Goal: Task Accomplishment & Management: Use online tool/utility

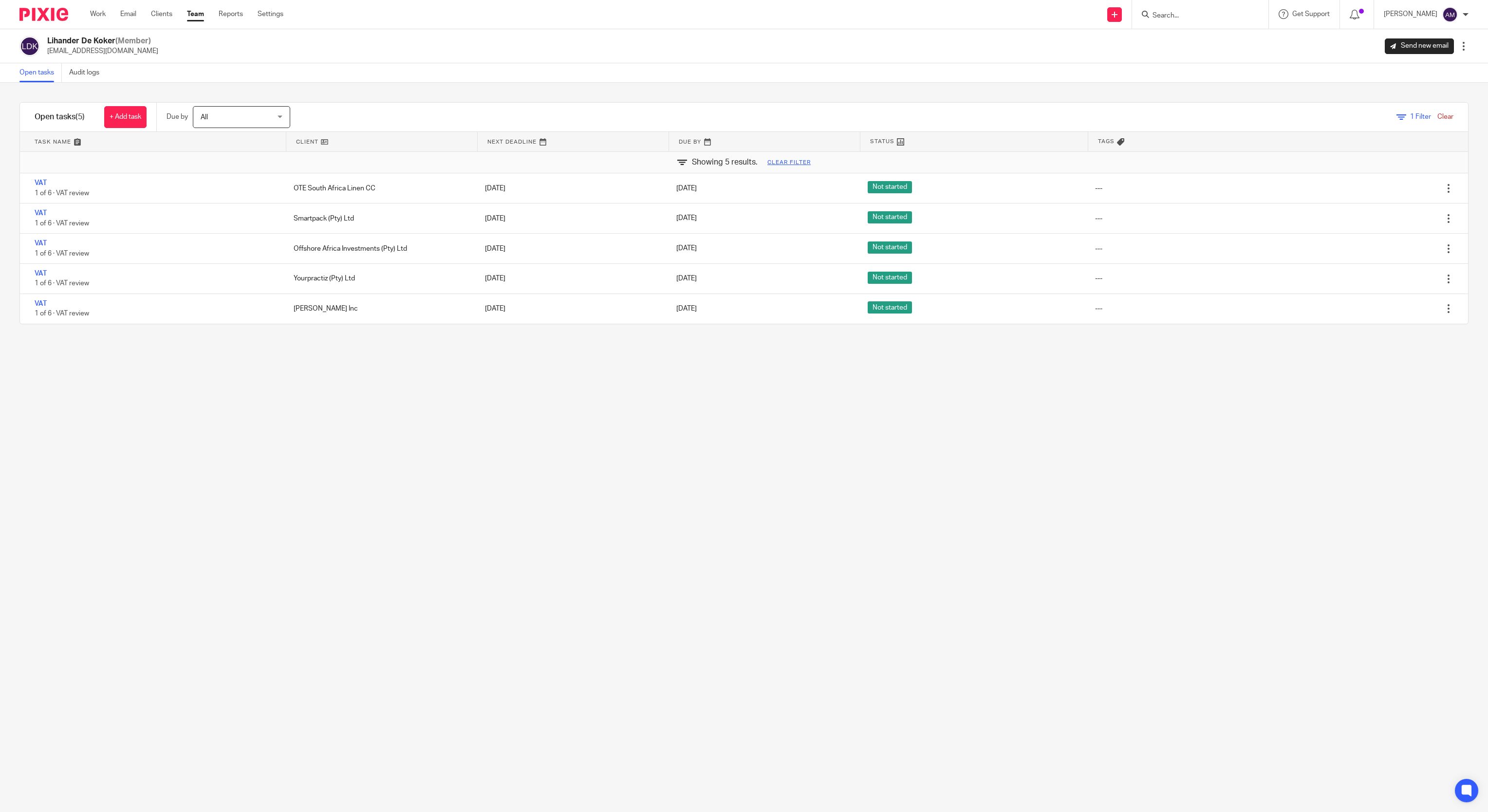
click at [1187, 8] on form at bounding box center [1204, 14] width 104 height 12
click at [1193, 18] on input "Search" at bounding box center [1196, 16] width 88 height 9
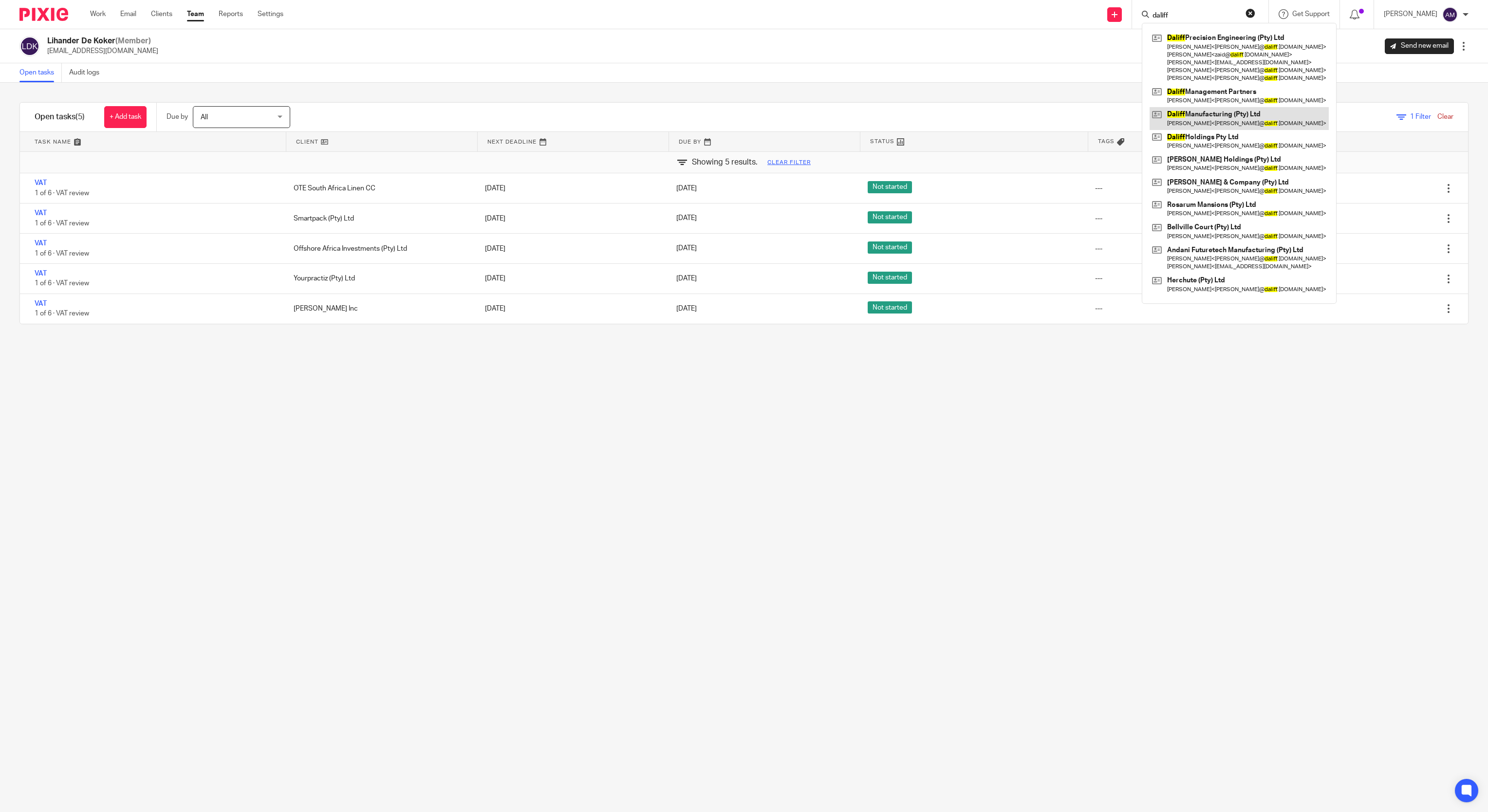
type input "daliff"
click at [1243, 118] on link at bounding box center [1239, 118] width 179 height 23
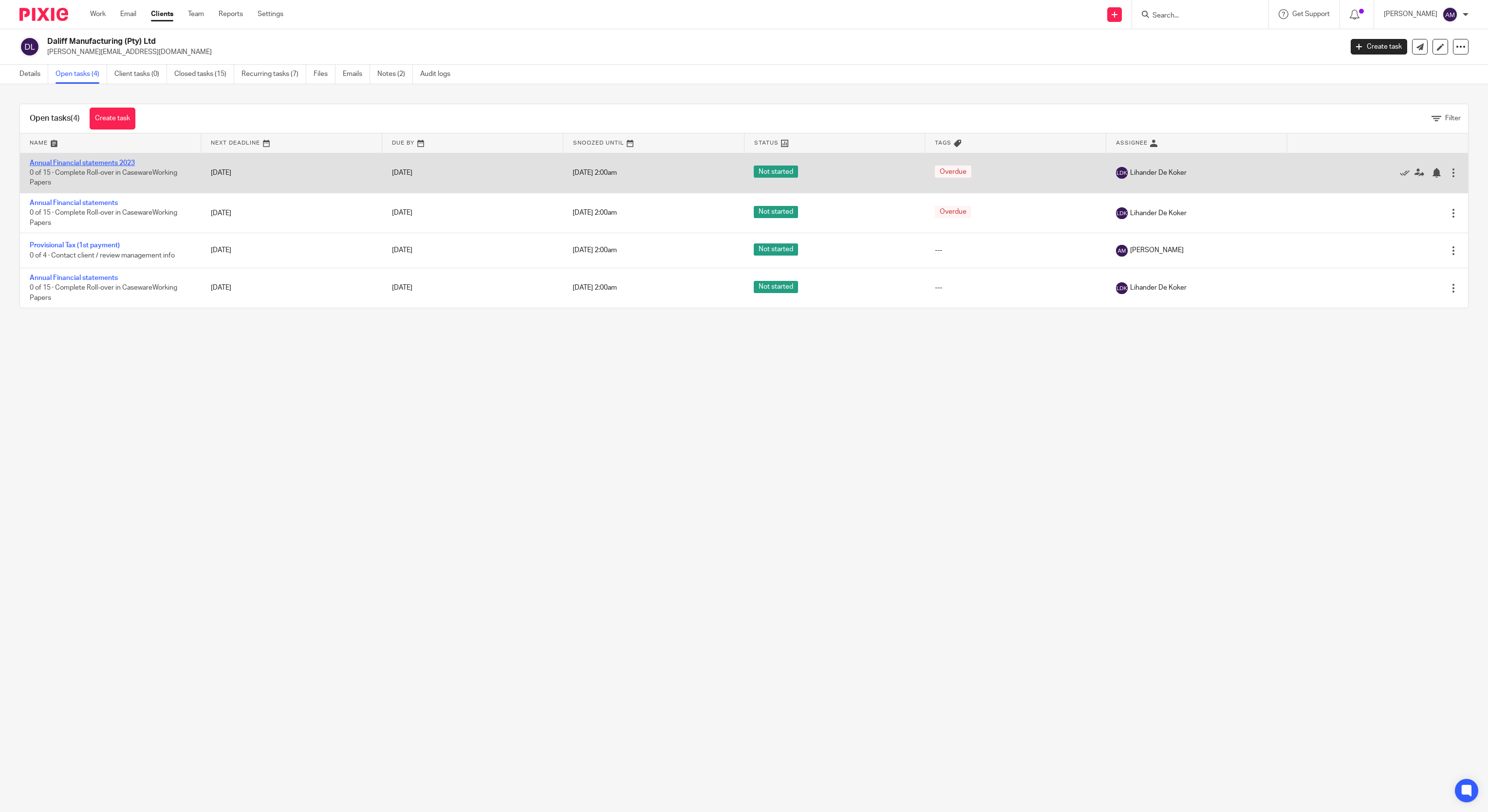
click at [117, 162] on link "Annual Financial statements 2023" at bounding box center [82, 163] width 105 height 7
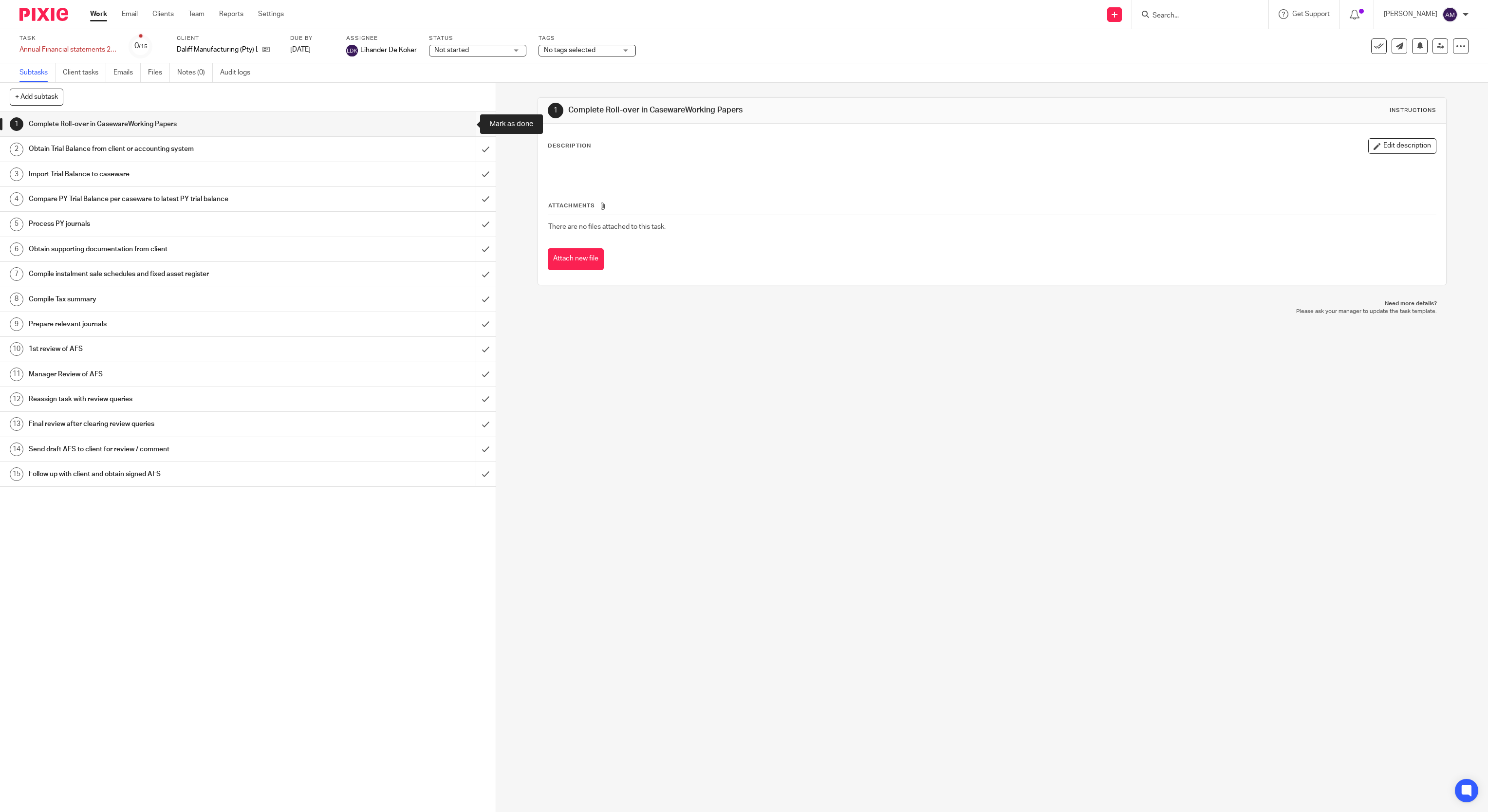
click at [463, 123] on input "submit" at bounding box center [248, 124] width 496 height 24
drag, startPoint x: 463, startPoint y: 142, endPoint x: 465, endPoint y: 154, distance: 12.2
click at [464, 144] on input "submit" at bounding box center [248, 149] width 496 height 24
click at [467, 175] on input "submit" at bounding box center [248, 174] width 496 height 24
click at [464, 198] on input "submit" at bounding box center [248, 199] width 496 height 24
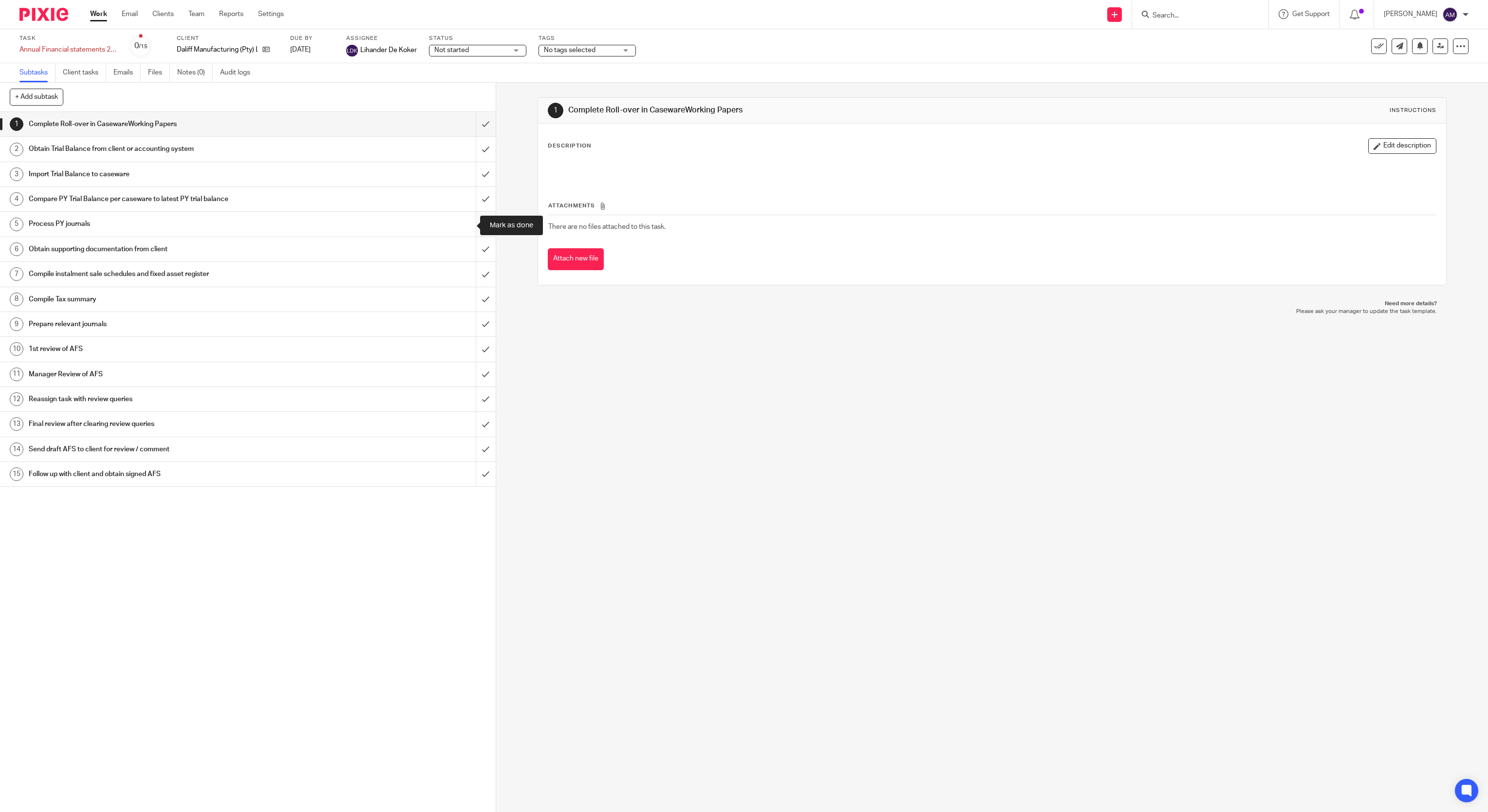
click at [463, 225] on input "submit" at bounding box center [248, 224] width 496 height 24
click at [467, 250] on input "submit" at bounding box center [248, 249] width 496 height 24
click at [465, 276] on input "submit" at bounding box center [248, 274] width 496 height 24
click at [465, 300] on input "submit" at bounding box center [248, 299] width 496 height 24
click at [466, 326] on input "submit" at bounding box center [248, 324] width 496 height 24
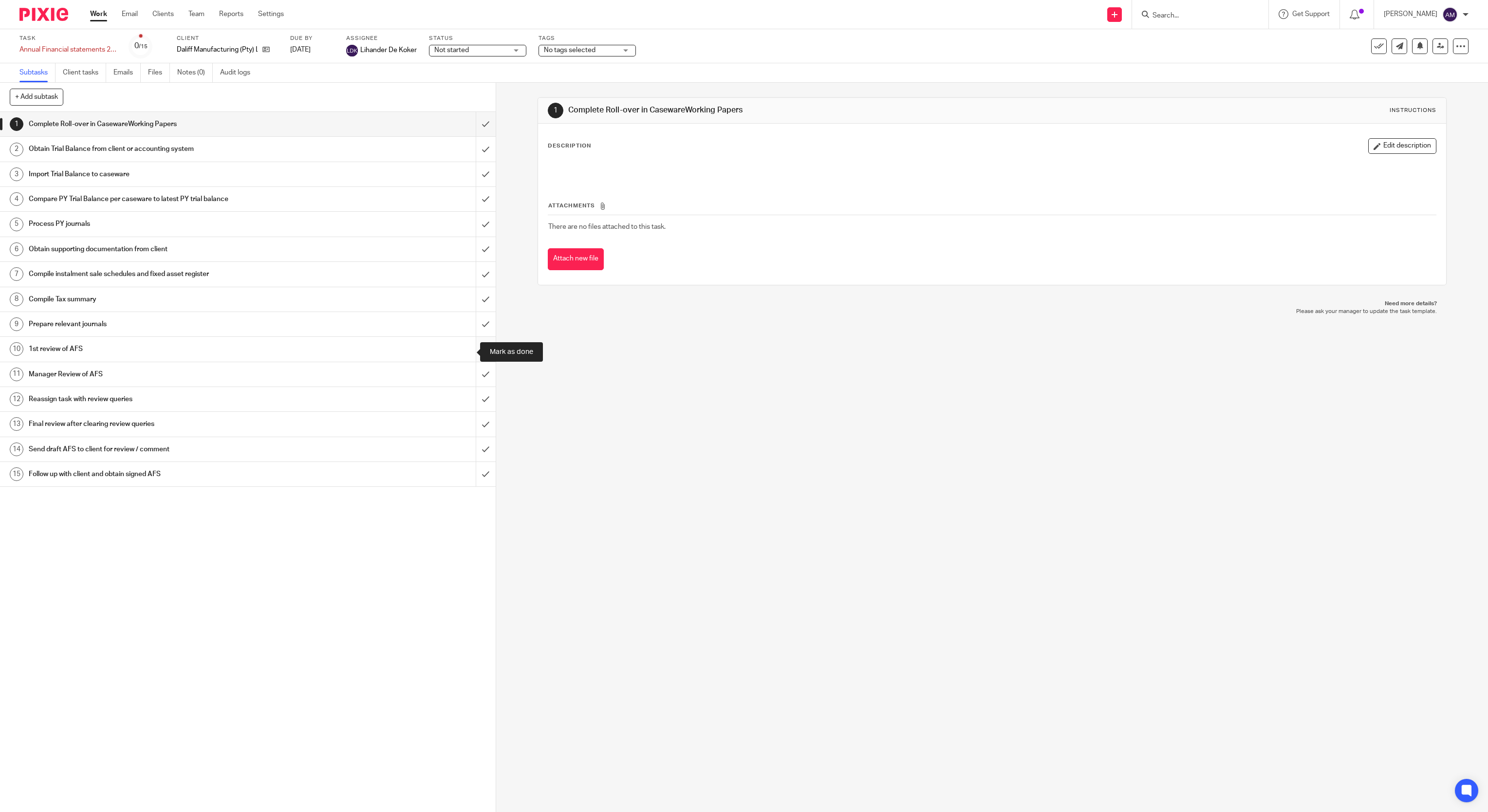
click at [469, 355] on input "submit" at bounding box center [248, 349] width 496 height 24
click at [469, 376] on input "submit" at bounding box center [248, 374] width 496 height 24
click at [465, 397] on input "submit" at bounding box center [248, 399] width 496 height 24
click at [465, 424] on input "submit" at bounding box center [248, 424] width 496 height 24
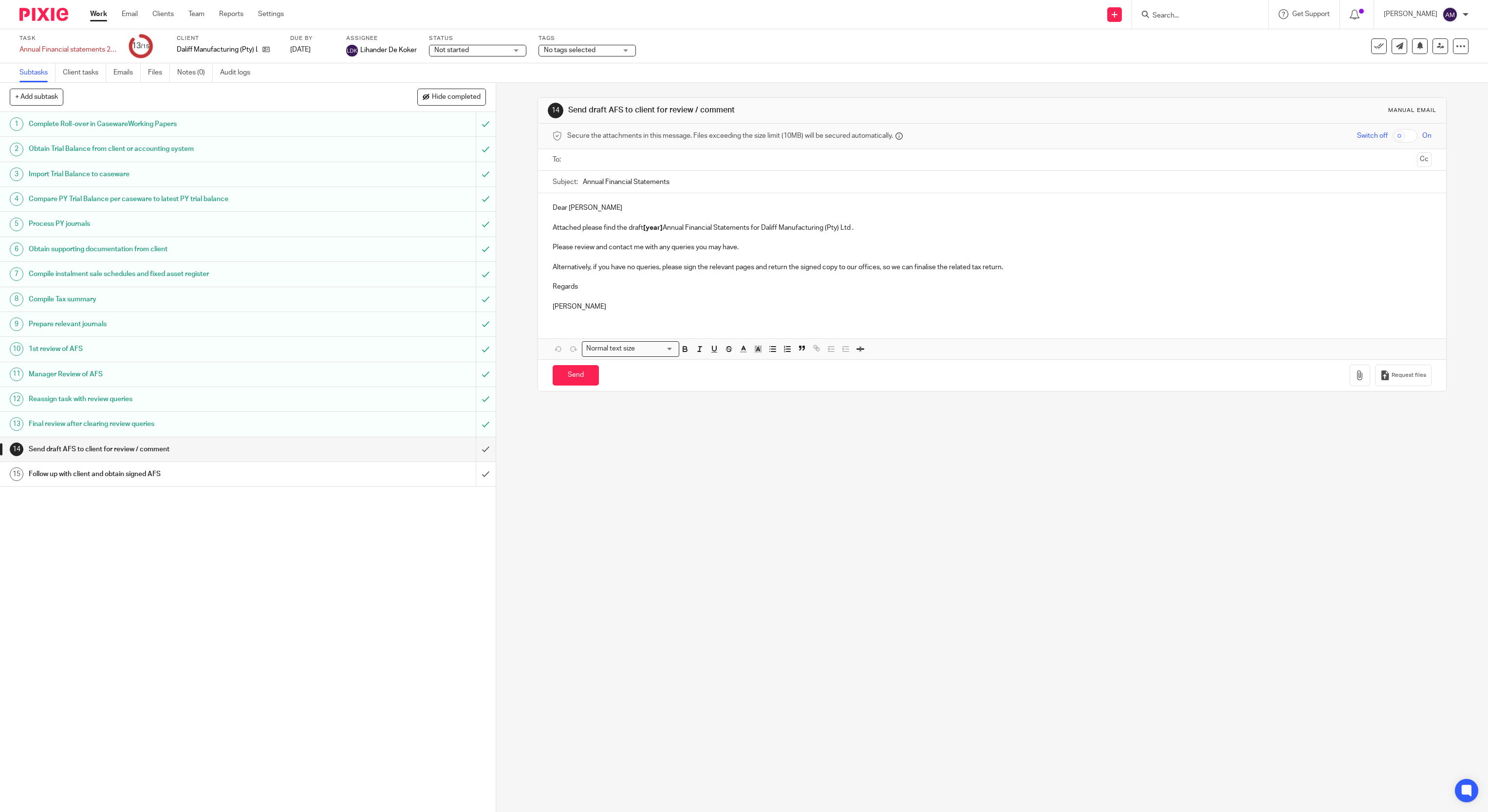
click at [682, 161] on input "text" at bounding box center [992, 159] width 842 height 11
click at [708, 185] on input "Annual Financial Statements" at bounding box center [1007, 184] width 849 height 22
type input "Annual Financial Statements 2023"
drag, startPoint x: 640, startPoint y: 232, endPoint x: 657, endPoint y: 232, distance: 17.0
click at [657, 232] on strong "[year]" at bounding box center [653, 230] width 20 height 7
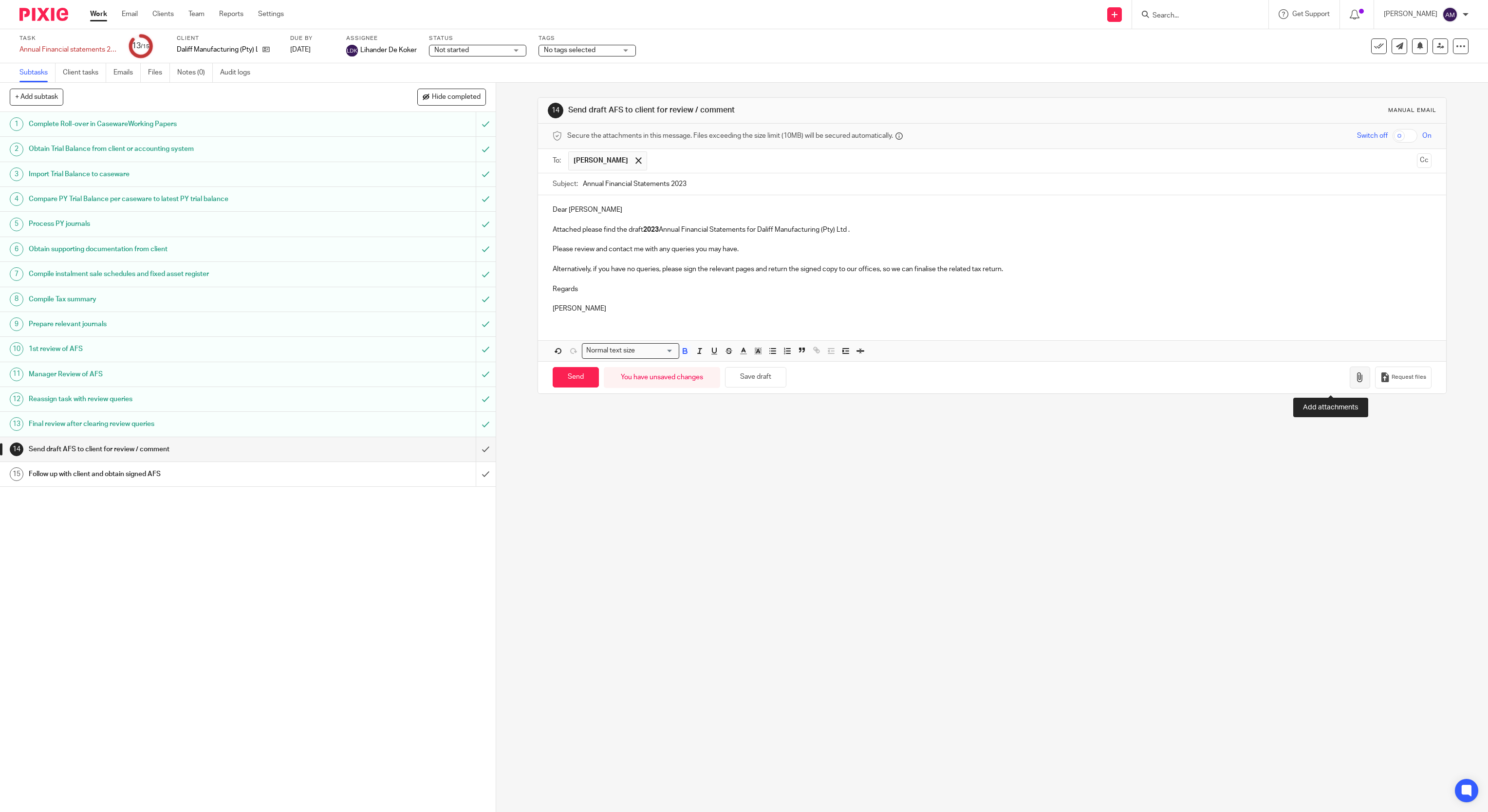
click at [1350, 388] on button "button" at bounding box center [1360, 378] width 20 height 22
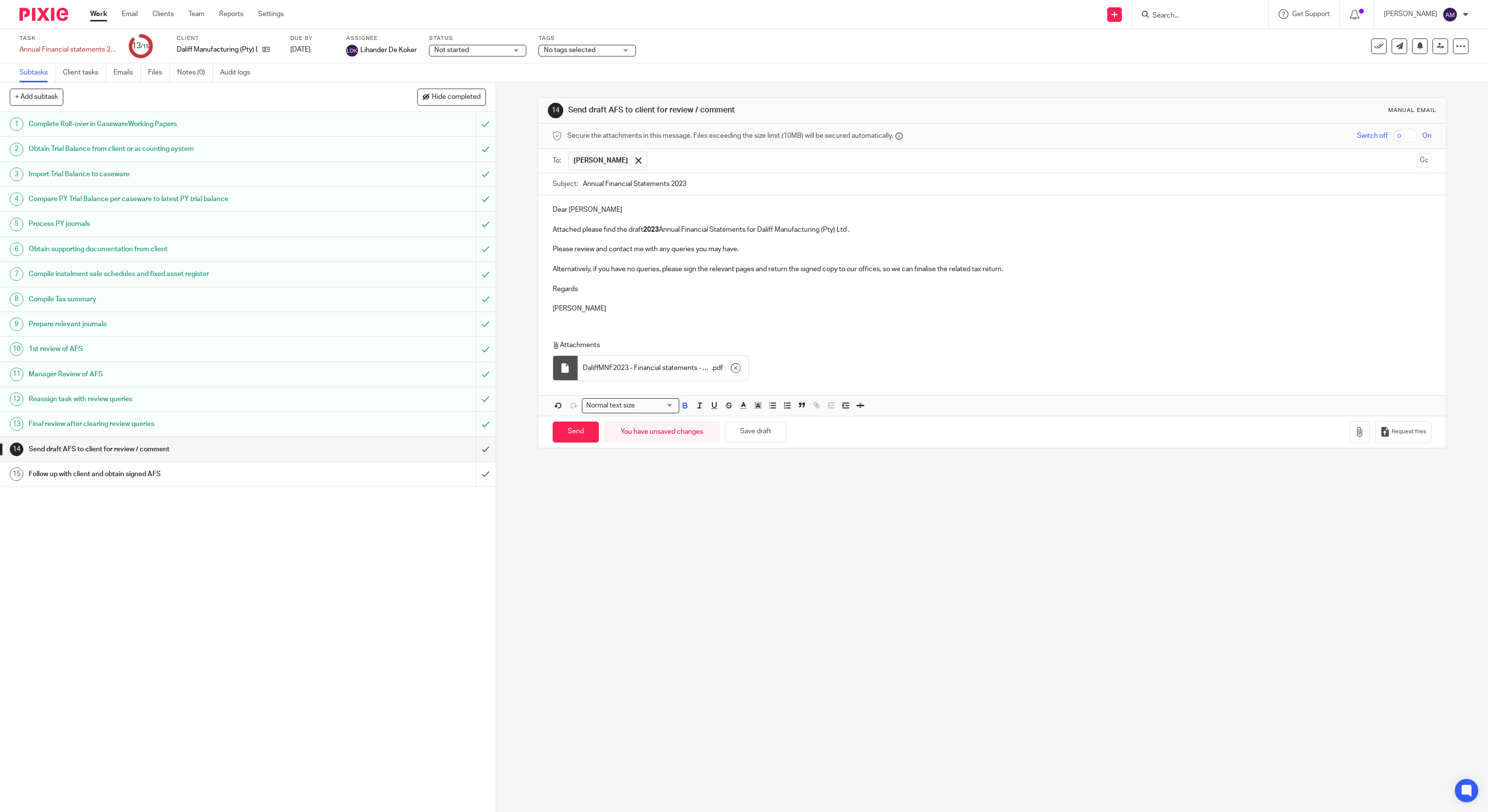
click at [563, 536] on div "14 Send draft AFS to client for review / comment Manual email Secure the attach…" at bounding box center [992, 447] width 992 height 729
click at [572, 442] on input "Send" at bounding box center [576, 432] width 46 height 21
type input "Sent"
click at [264, 49] on icon at bounding box center [266, 49] width 8 height 8
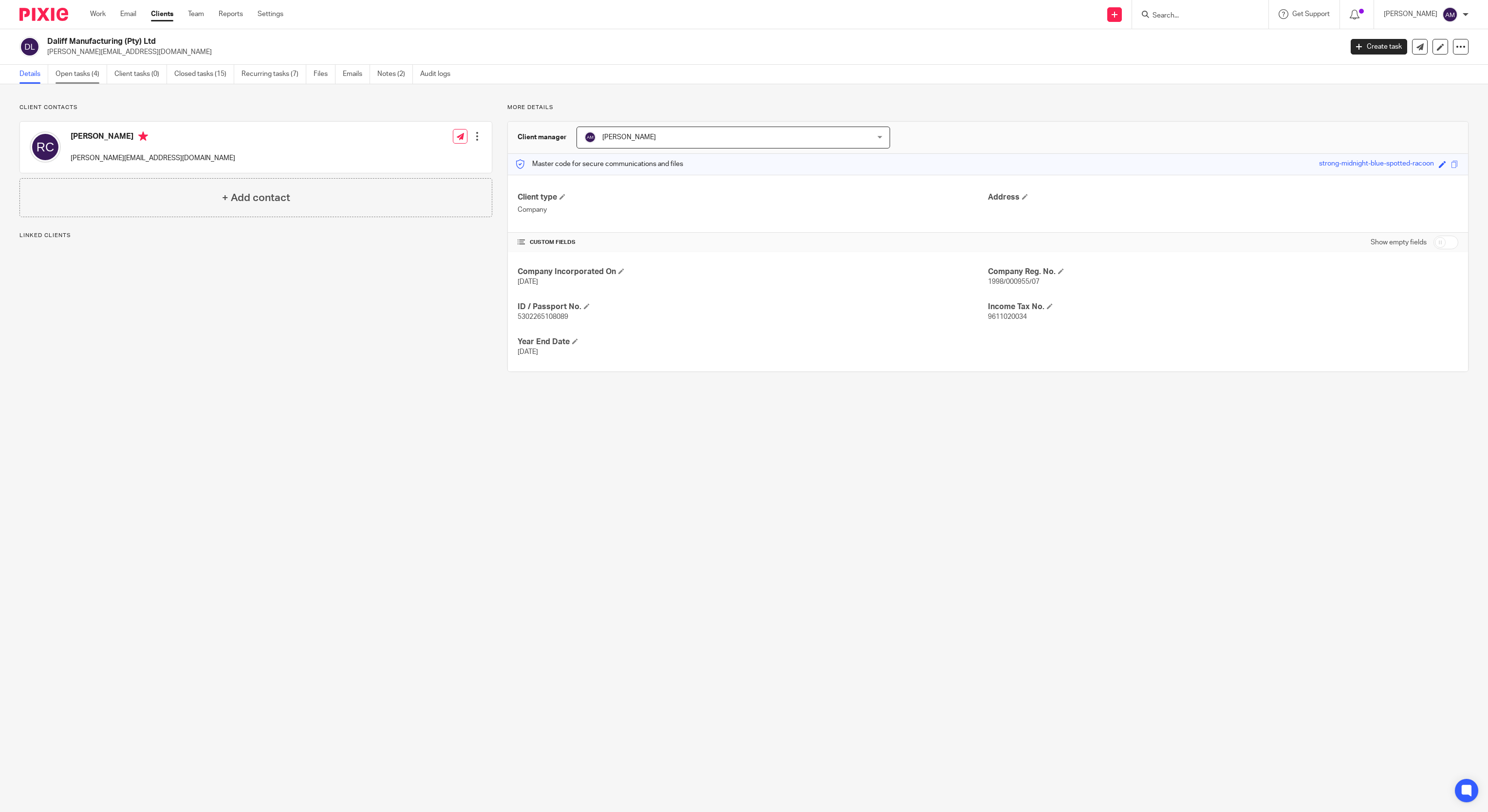
click at [88, 74] on link "Open tasks (4)" at bounding box center [81, 74] width 51 height 19
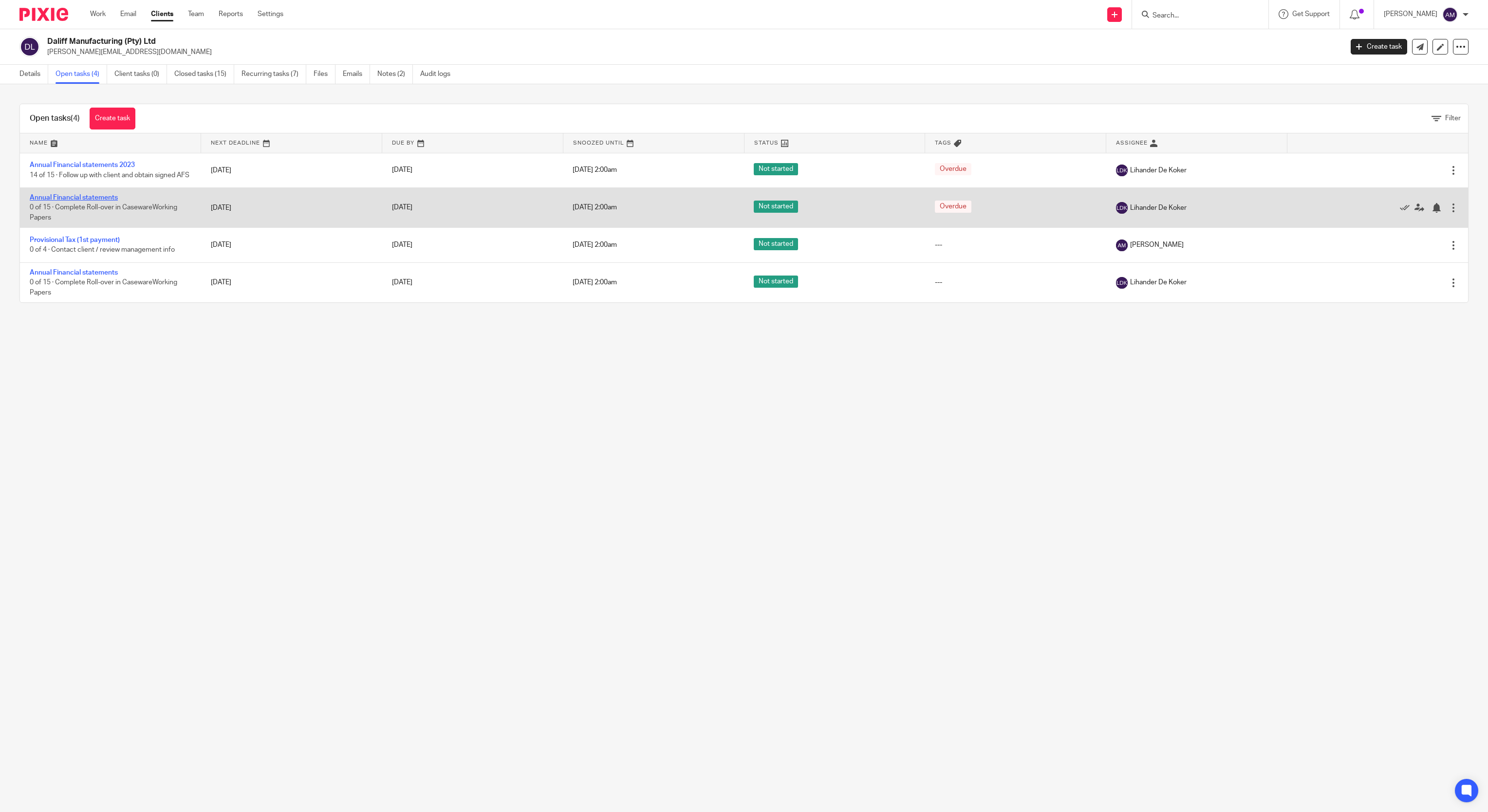
click at [94, 201] on link "Annual Financial statements" at bounding box center [73, 198] width 88 height 7
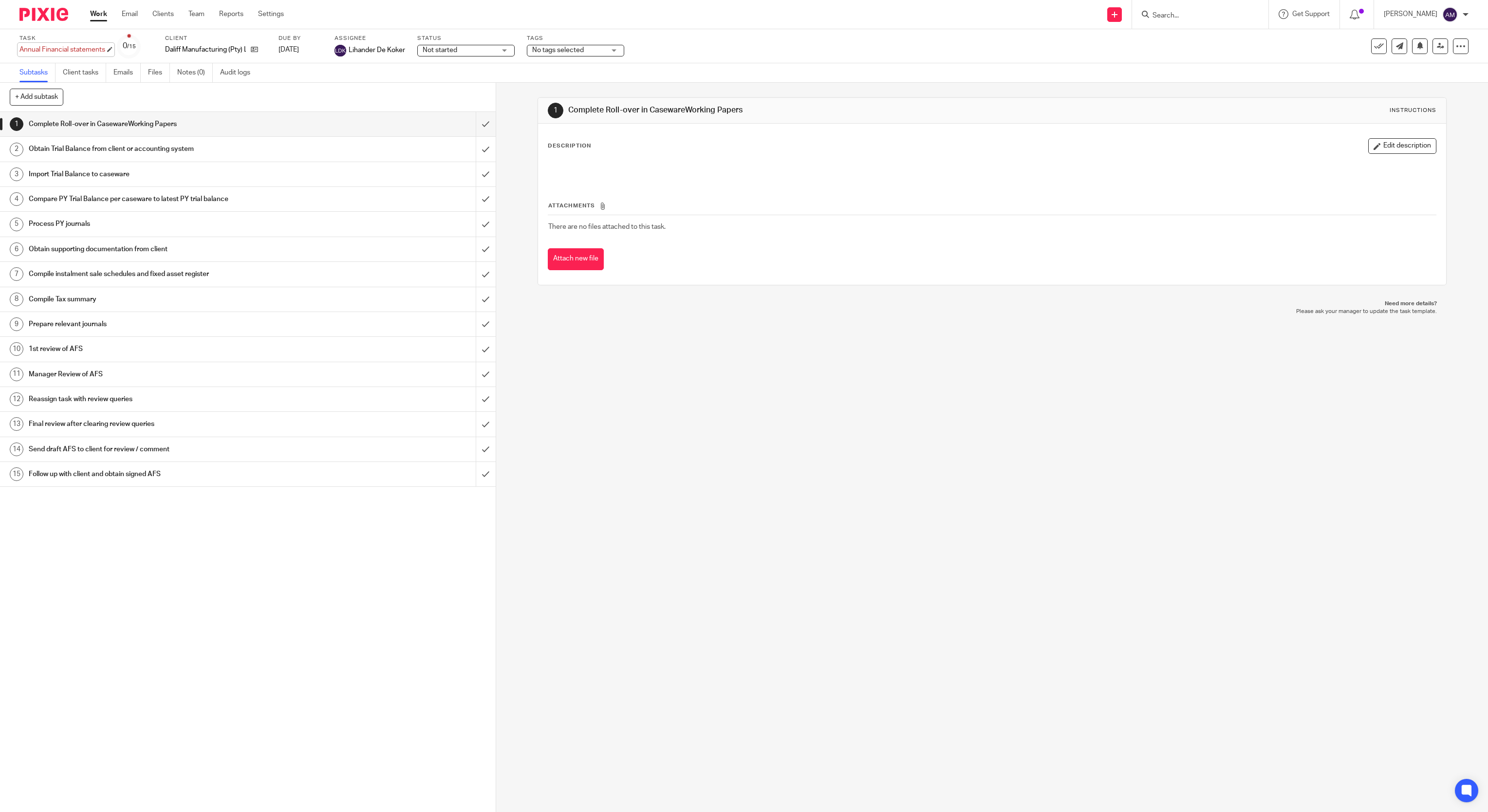
click at [91, 51] on div "Annual Financial statements Save Annual Financial statements" at bounding box center [62, 50] width 85 height 10
click at [104, 47] on input "Annual Financial statements" at bounding box center [91, 50] width 143 height 11
type input "Annual Financial statements 2024"
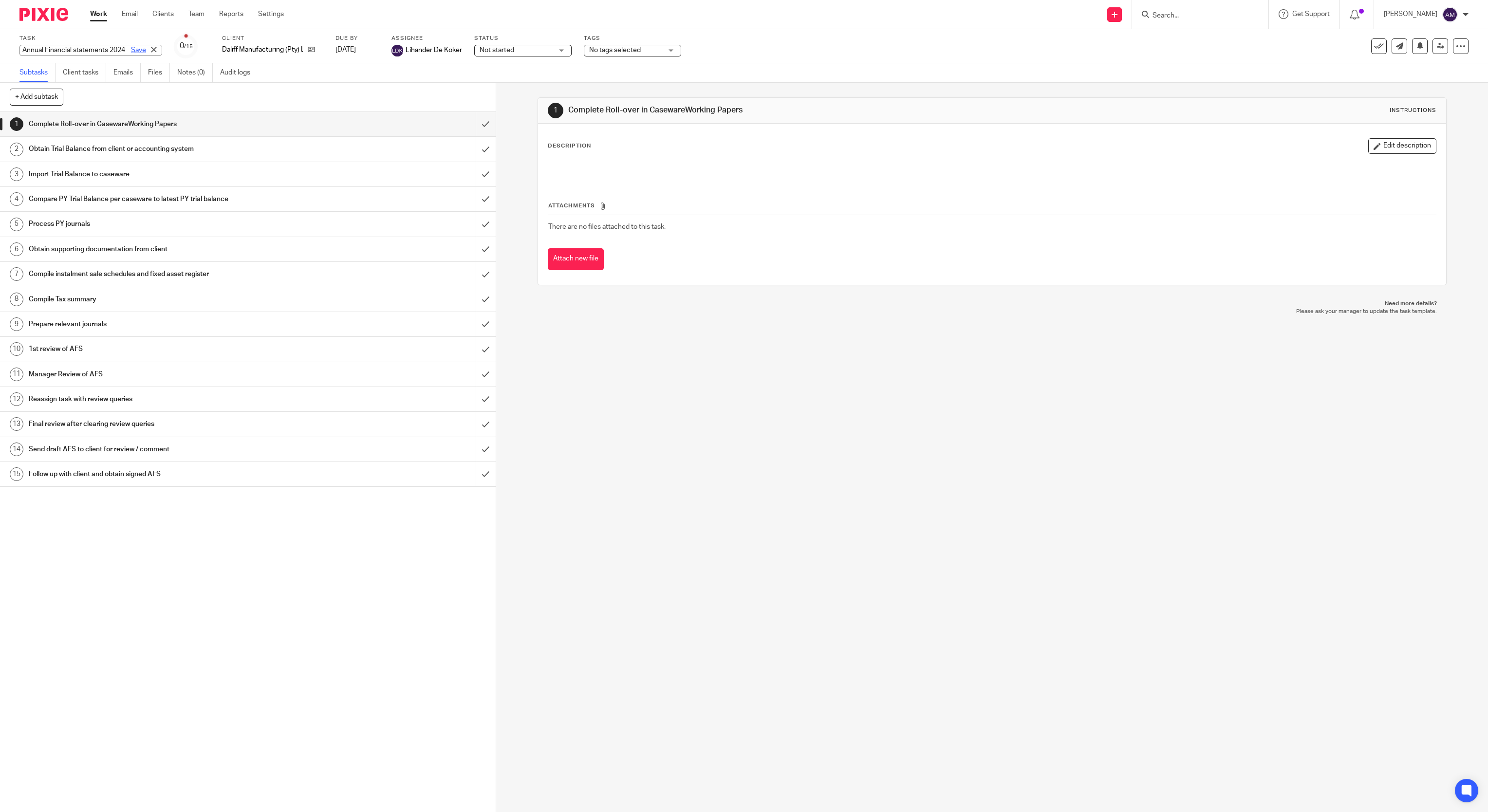
click at [131, 49] on link "Save" at bounding box center [139, 50] width 15 height 10
click at [463, 123] on input "submit" at bounding box center [248, 124] width 496 height 24
click at [465, 146] on input "submit" at bounding box center [248, 149] width 496 height 24
click at [464, 172] on input "submit" at bounding box center [248, 174] width 496 height 24
click at [463, 203] on input "submit" at bounding box center [248, 199] width 496 height 24
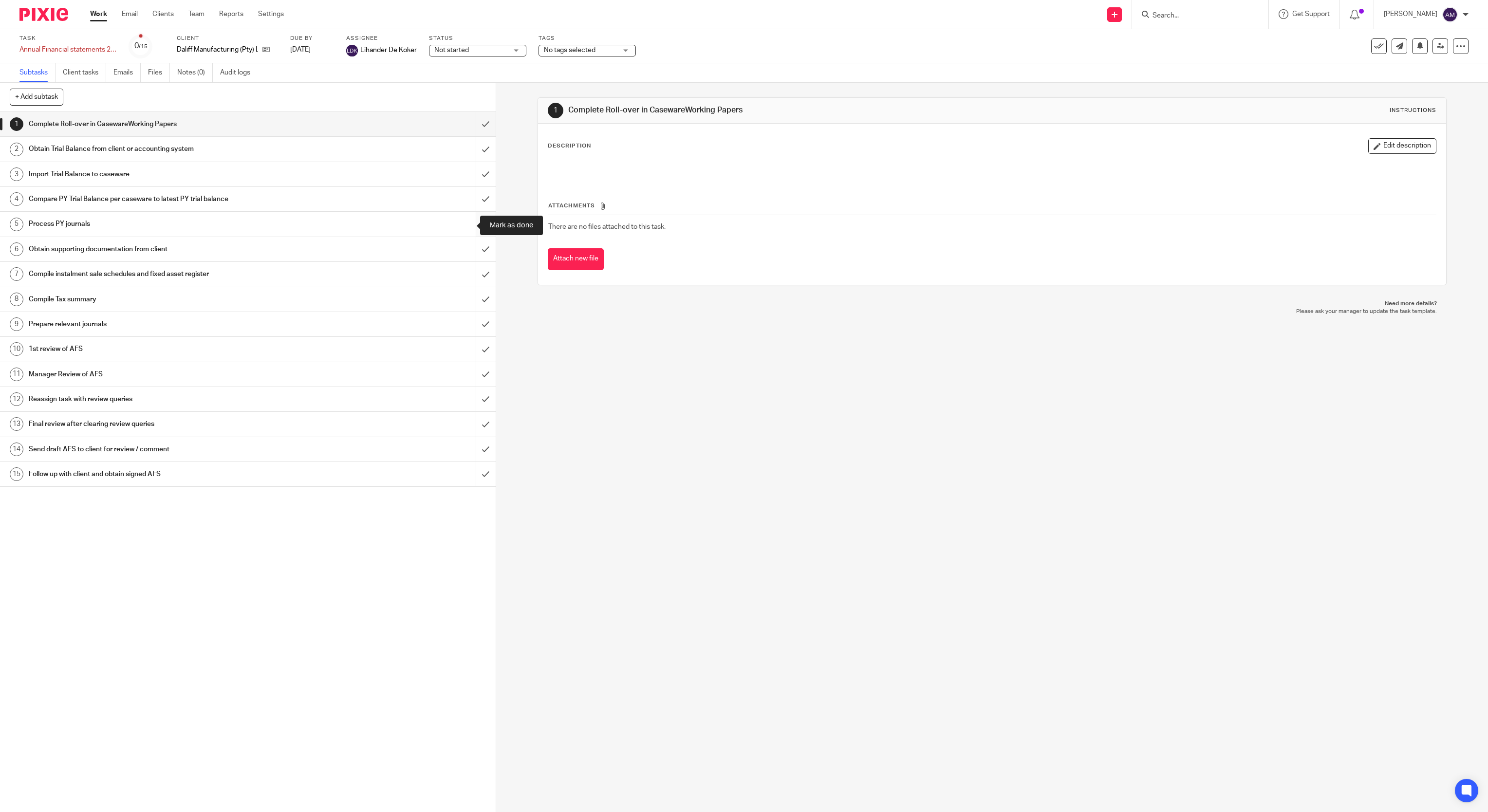
click at [464, 226] on input "submit" at bounding box center [248, 224] width 496 height 24
click at [464, 252] on input "submit" at bounding box center [248, 249] width 496 height 24
click at [462, 273] on input "submit" at bounding box center [248, 274] width 496 height 24
click at [465, 301] on input "submit" at bounding box center [248, 299] width 496 height 24
click at [467, 327] on input "submit" at bounding box center [248, 324] width 496 height 24
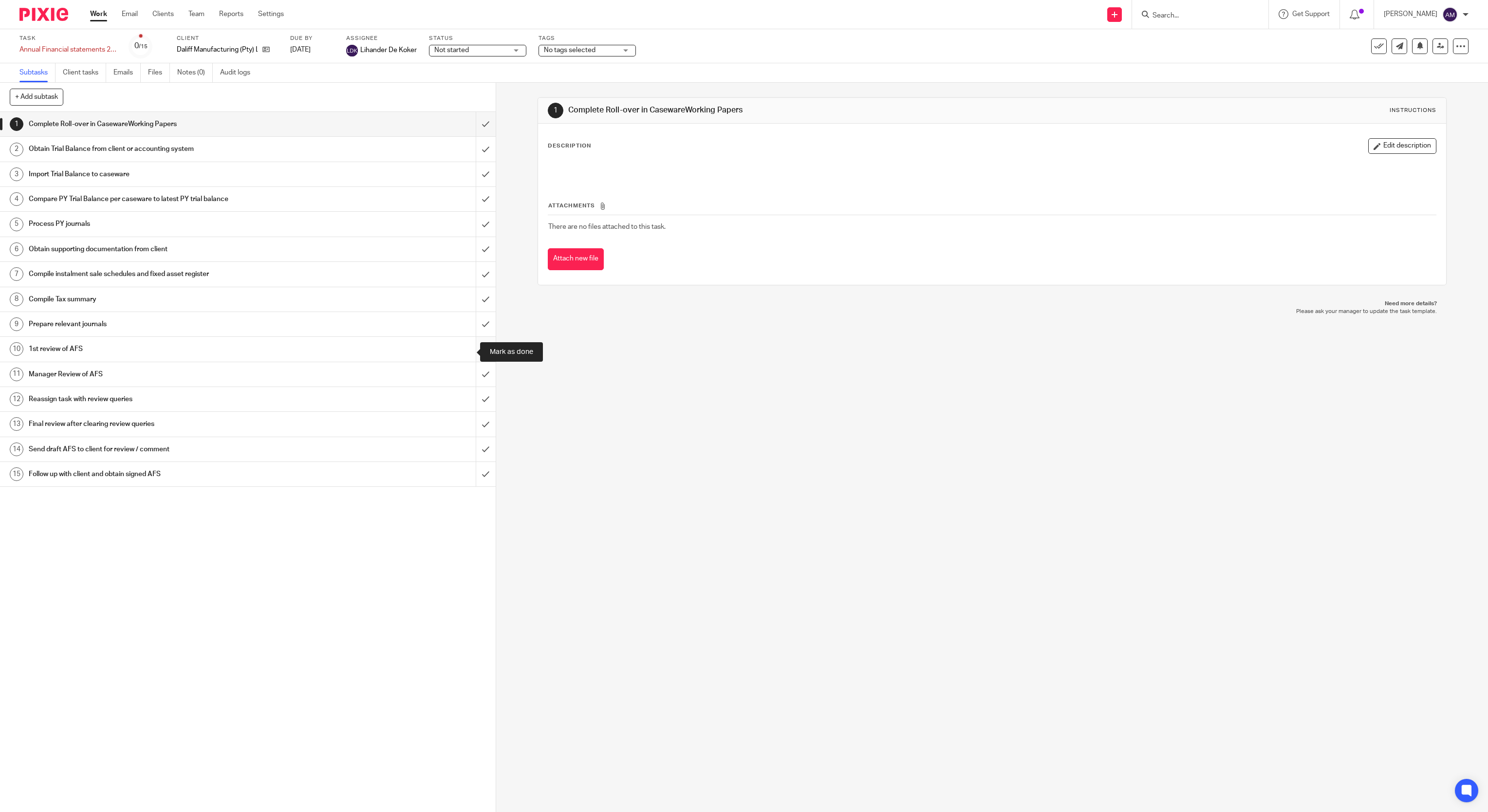
click at [467, 351] on input "submit" at bounding box center [248, 349] width 496 height 24
click at [463, 377] on input "submit" at bounding box center [248, 374] width 496 height 24
click at [466, 404] on input "submit" at bounding box center [248, 399] width 496 height 24
click at [466, 426] on input "submit" at bounding box center [248, 424] width 496 height 24
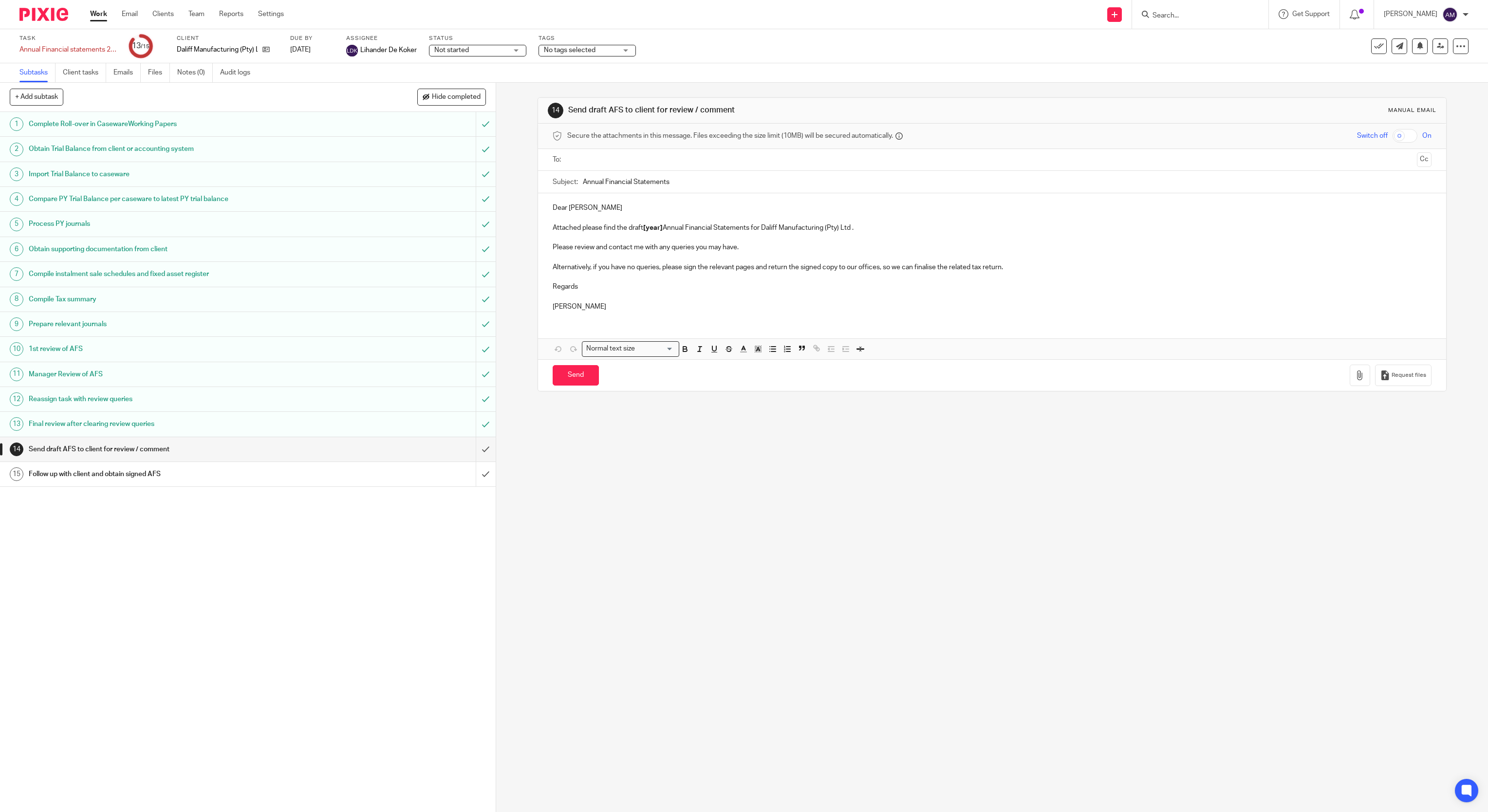
click at [691, 158] on input "text" at bounding box center [992, 159] width 842 height 11
click at [699, 187] on input "Annual Financial Statements" at bounding box center [1007, 184] width 849 height 22
type input "Annual Financial Statements 2024"
drag, startPoint x: 639, startPoint y: 233, endPoint x: 656, endPoint y: 232, distance: 17.0
click at [656, 232] on strong "[year]" at bounding box center [653, 230] width 20 height 7
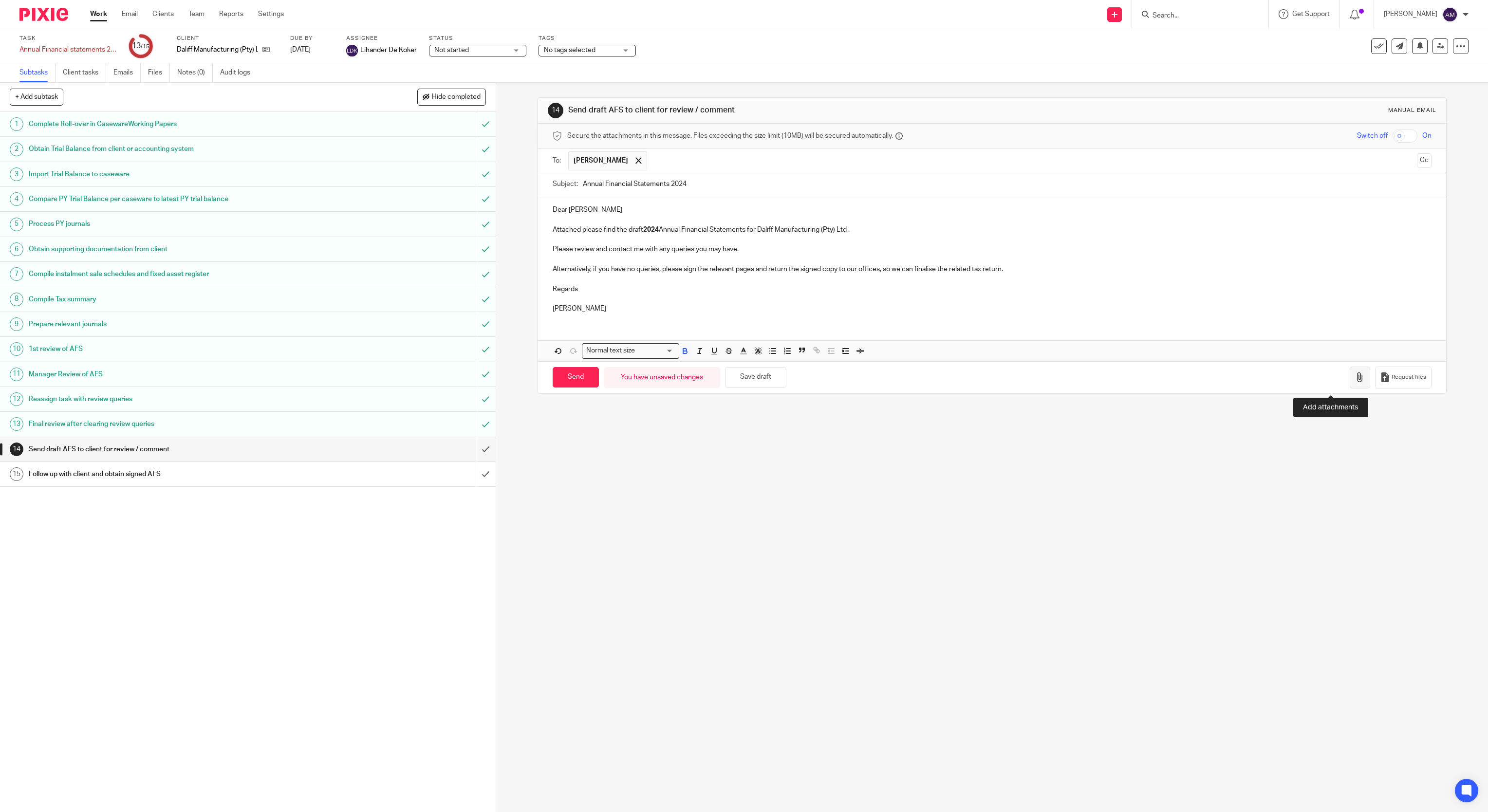
click at [1355, 382] on icon "button" at bounding box center [1360, 377] width 10 height 10
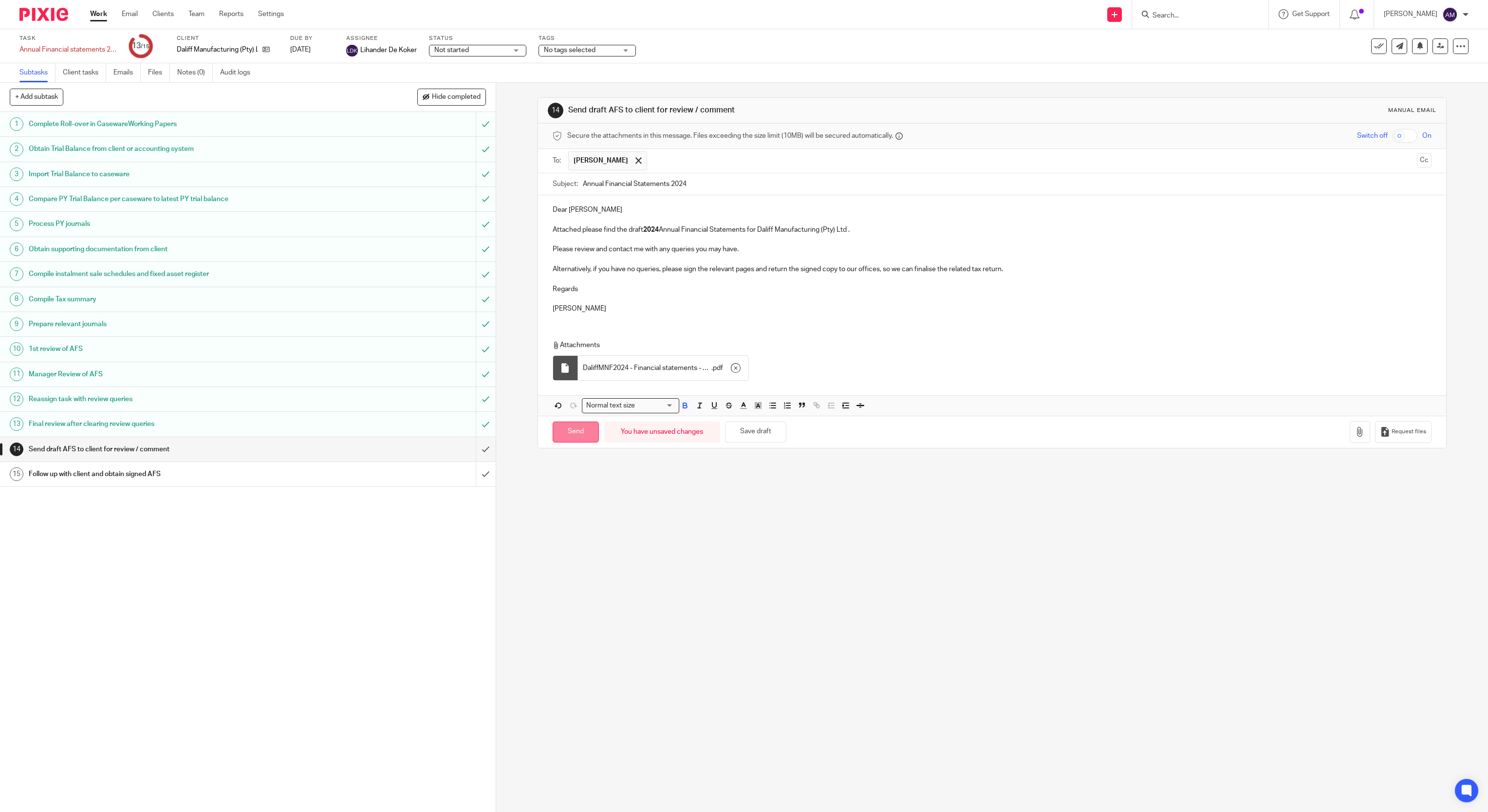
click at [574, 435] on input "Send" at bounding box center [576, 432] width 46 height 21
type input "Sent"
click at [263, 48] on icon at bounding box center [266, 49] width 8 height 8
